Goal: Browse casually

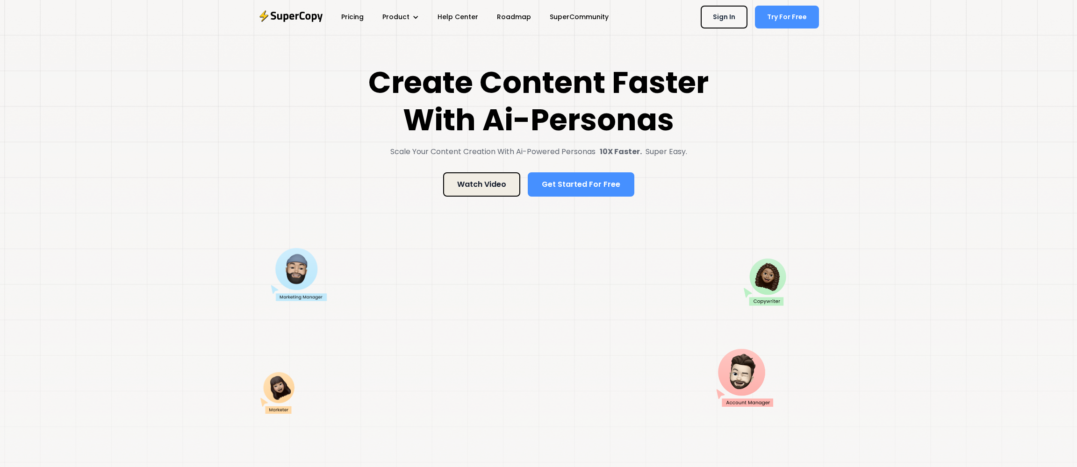
scroll to position [378, 0]
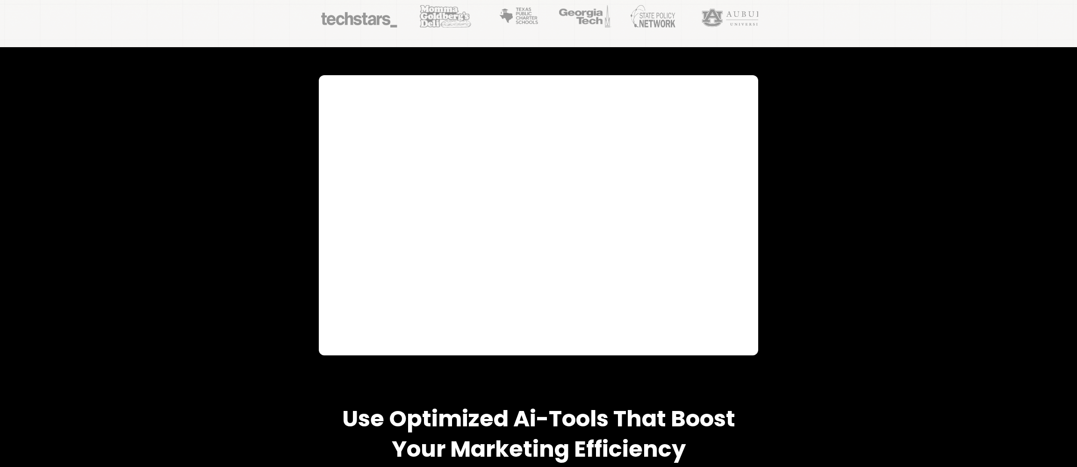
scroll to position [507, 0]
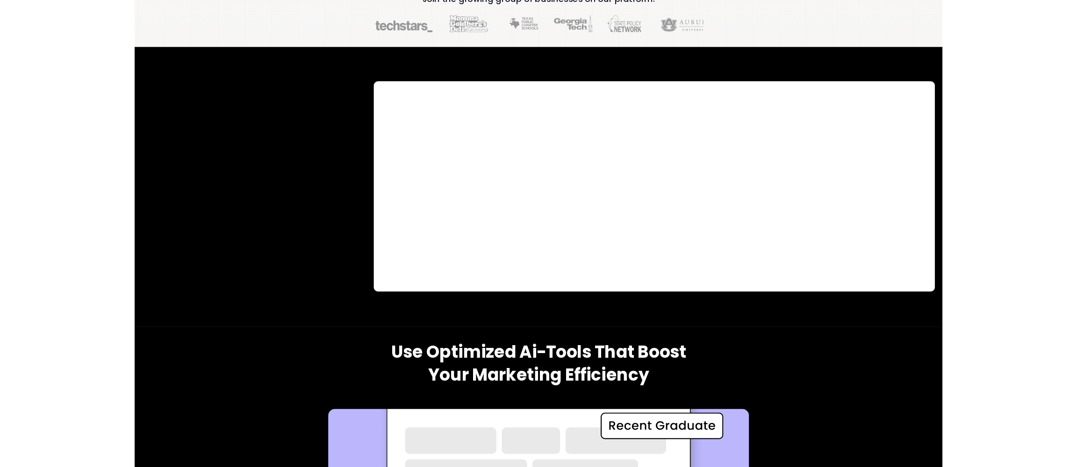
scroll to position [478, 0]
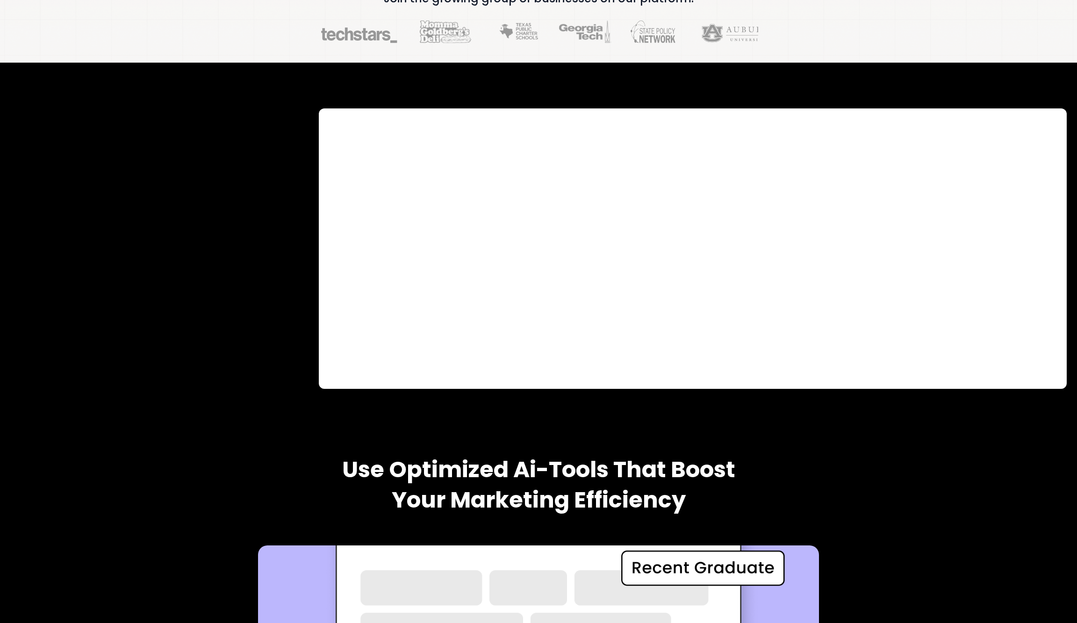
click at [287, 289] on div at bounding box center [538, 249] width 1077 height 373
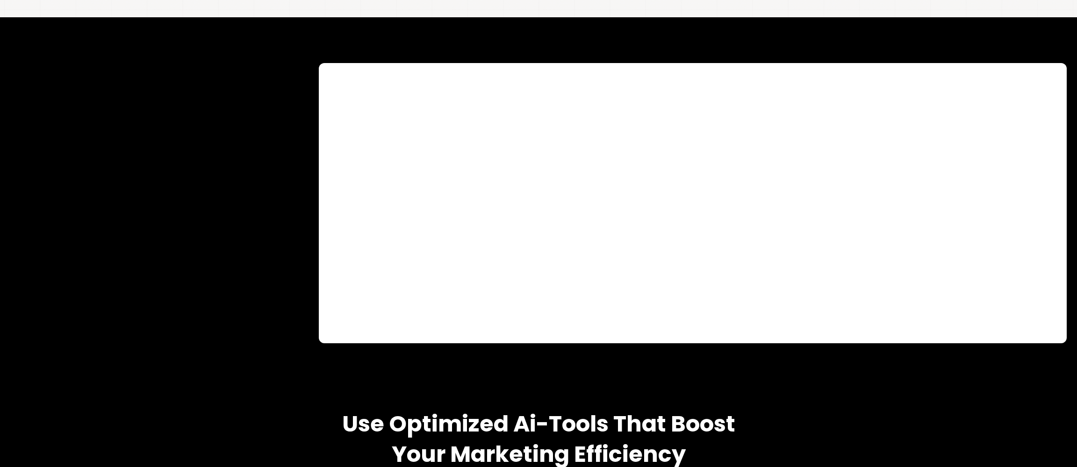
scroll to position [514, 0]
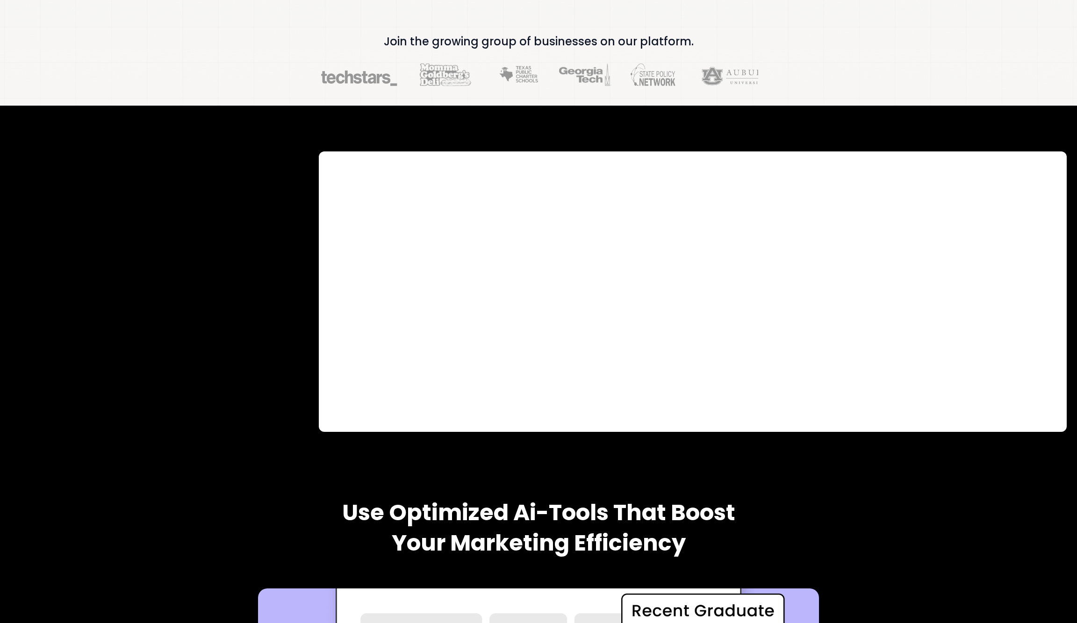
scroll to position [424, 0]
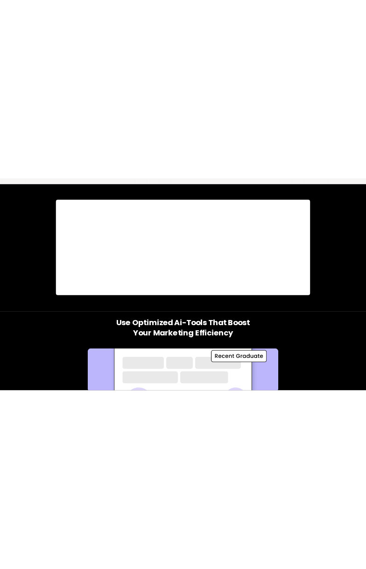
scroll to position [517, 0]
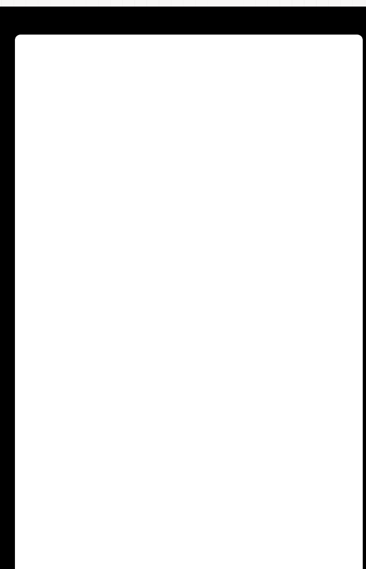
click at [363, 203] on div at bounding box center [183, 306] width 366 height 598
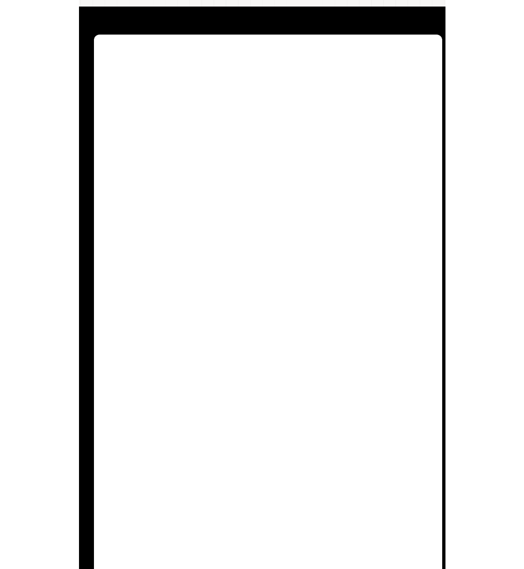
scroll to position [517, 5]
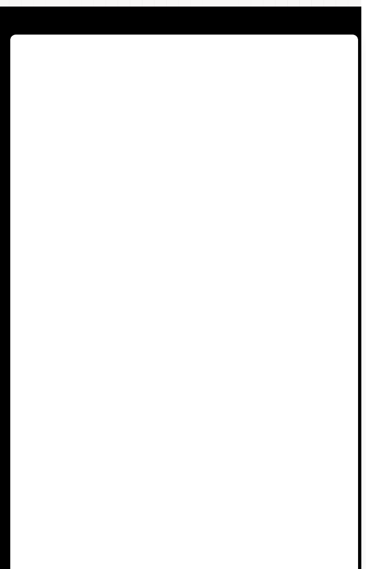
drag, startPoint x: 364, startPoint y: 202, endPoint x: 369, endPoint y: 201, distance: 5.7
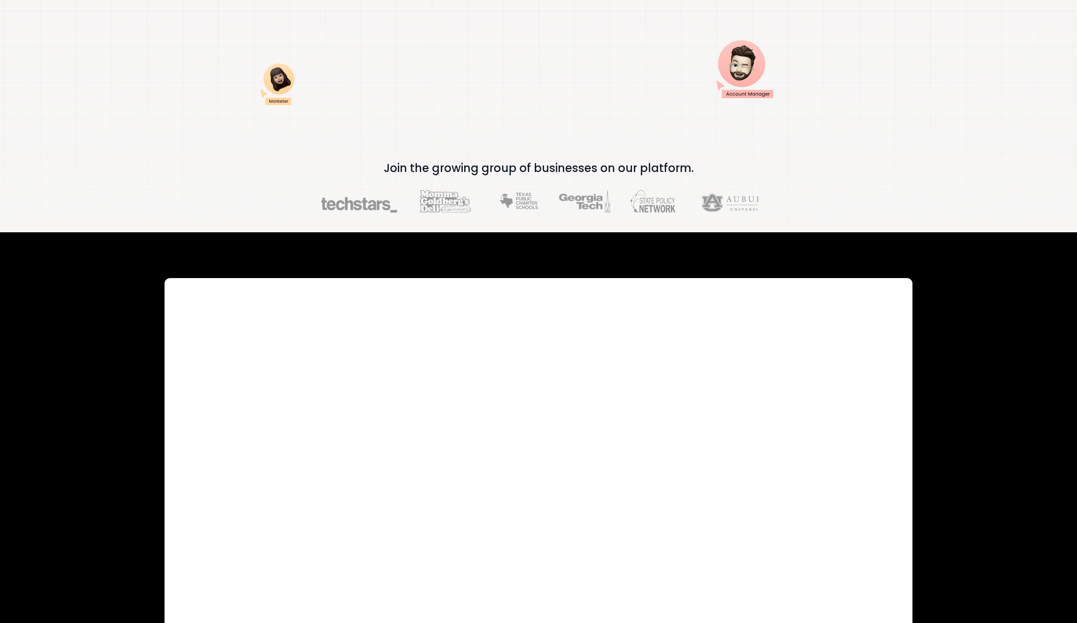
scroll to position [305, 0]
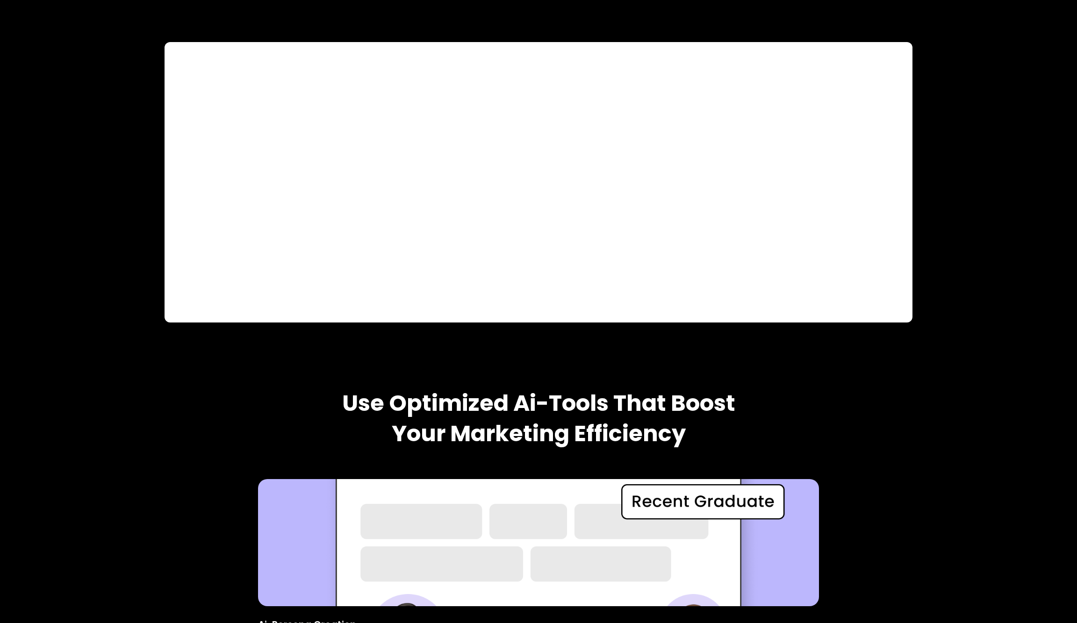
scroll to position [542, 0]
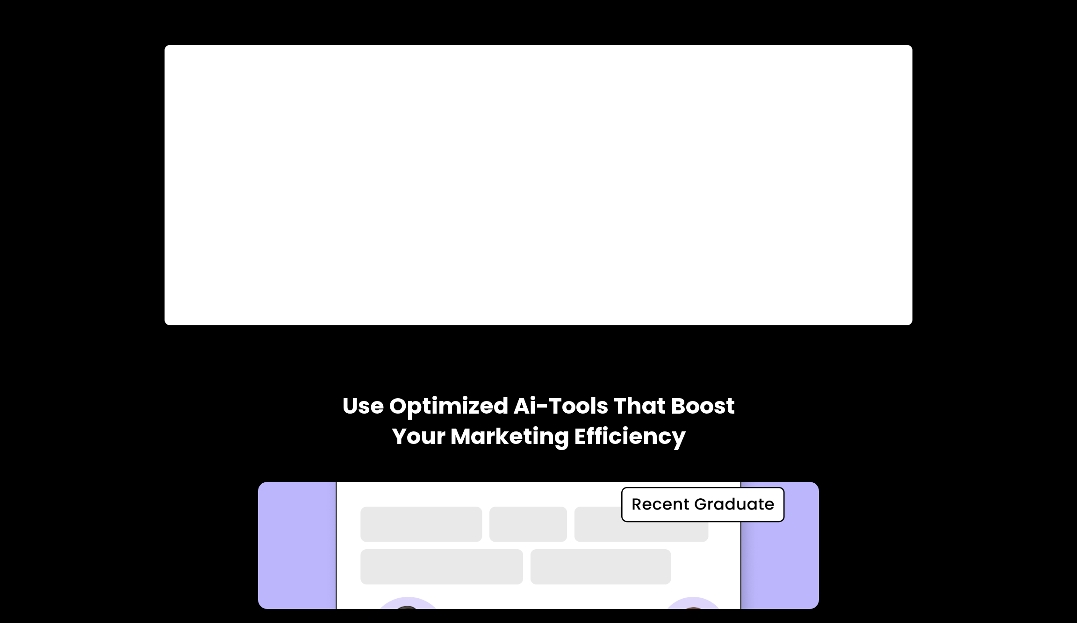
click at [649, 45] on iframe at bounding box center [538, 185] width 748 height 280
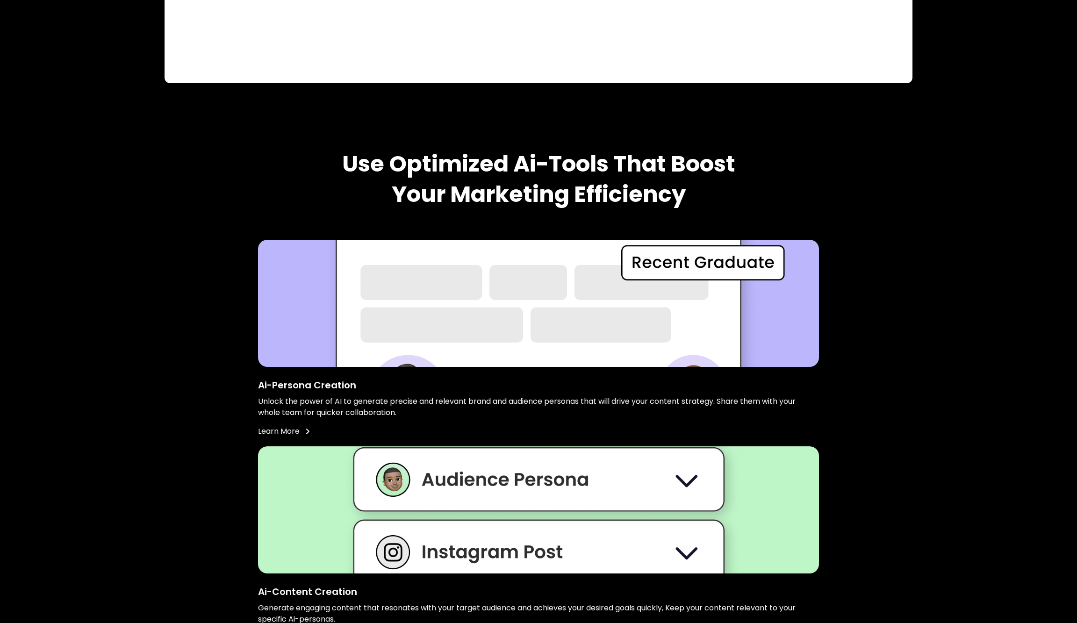
scroll to position [1058, 0]
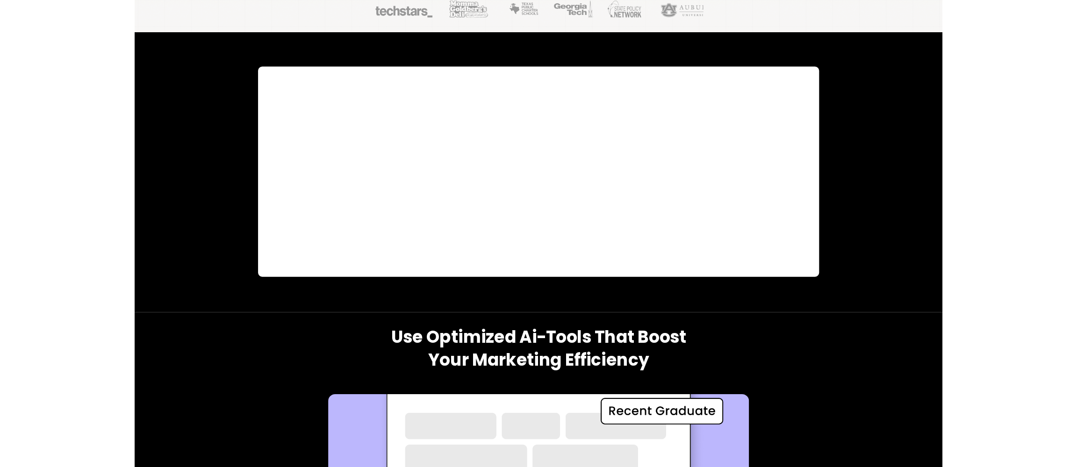
scroll to position [539, 0]
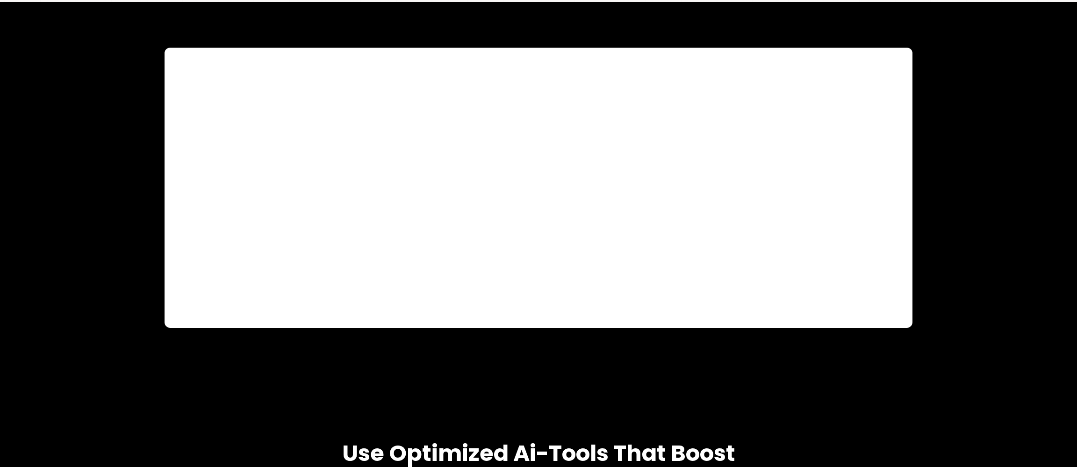
click at [781, 454] on h2 "Use Optimized Ai-Tools That Boost Your Marketing Efficiency" at bounding box center [538, 469] width 561 height 61
